Goal: Task Accomplishment & Management: Complete application form

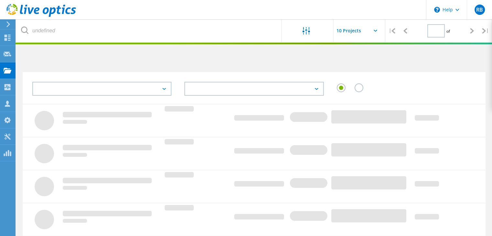
type input "2"
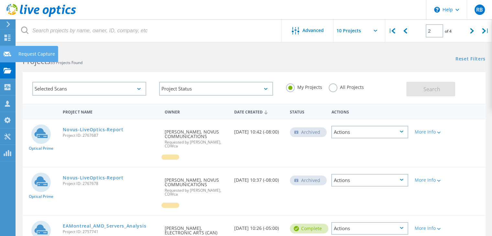
click at [9, 54] on use at bounding box center [8, 53] width 8 height 5
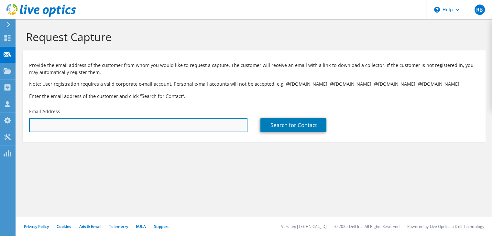
click at [86, 125] on input "text" at bounding box center [138, 125] width 218 height 14
click at [87, 126] on input "Shane" at bounding box center [138, 125] width 218 height 14
drag, startPoint x: 87, startPoint y: 126, endPoint x: 0, endPoint y: 126, distance: 86.7
click at [0, 126] on div "RB Partner Team Member Ryan Beauchamp ryan.beauchamp@cdw.ca CDWca My Profile Lo…" at bounding box center [246, 118] width 492 height 236
paste input "shane.ridgway@reddeer.ca"
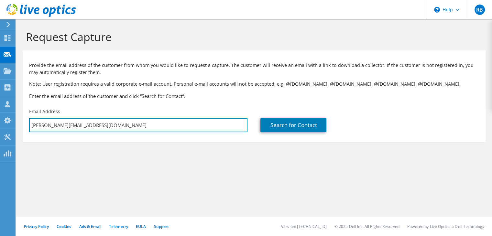
drag, startPoint x: 118, startPoint y: 127, endPoint x: 19, endPoint y: 121, distance: 99.6
click at [19, 121] on section "Request Capture Provide the email address of the customer from whom you would l…" at bounding box center [254, 96] width 476 height 155
paste input "text"
type input "shane.ridgway@reddeer.ca"
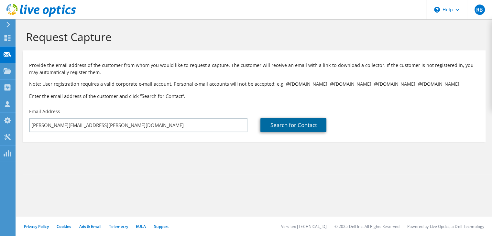
click at [263, 122] on link "Search for Contact" at bounding box center [293, 125] width 66 height 14
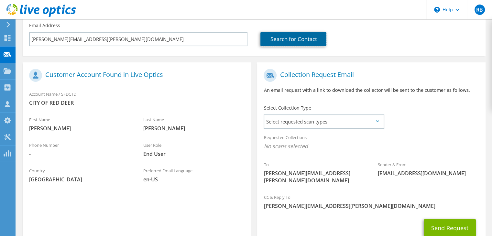
scroll to position [97, 0]
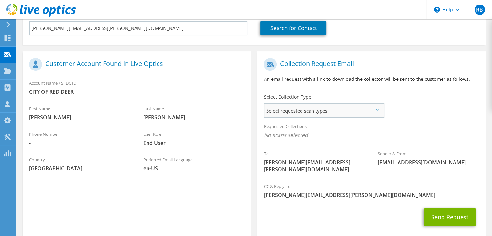
click at [314, 112] on span "Select requested scan types" at bounding box center [323, 110] width 119 height 13
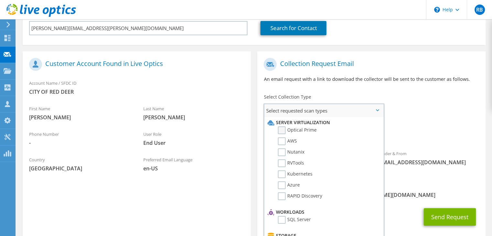
click at [282, 129] on label "Optical Prime" at bounding box center [297, 131] width 39 height 8
click at [0, 0] on input "Optical Prime" at bounding box center [0, 0] width 0 height 0
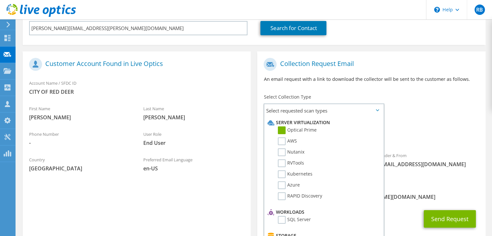
scroll to position [127, 0]
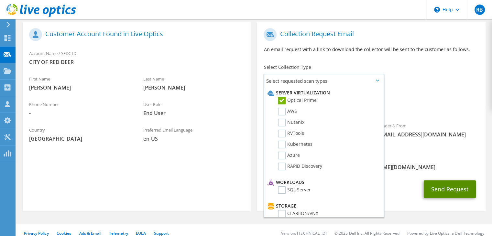
click at [452, 182] on button "Send Request" at bounding box center [450, 189] width 52 height 17
